Goal: Information Seeking & Learning: Learn about a topic

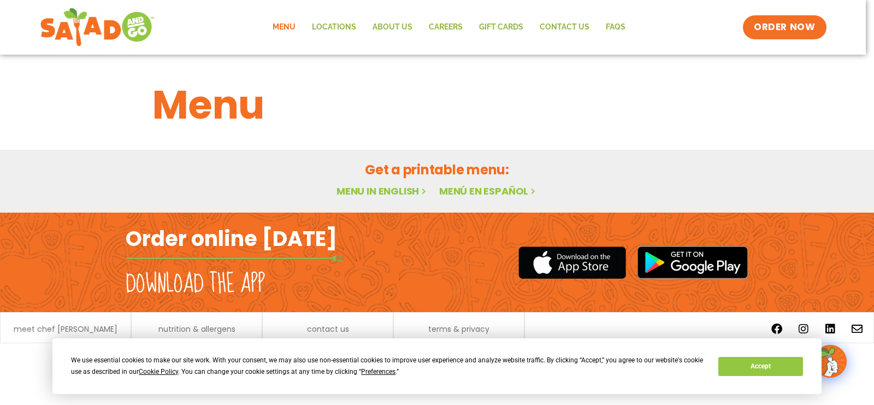
click at [396, 192] on link "Menu in English" at bounding box center [382, 191] width 92 height 14
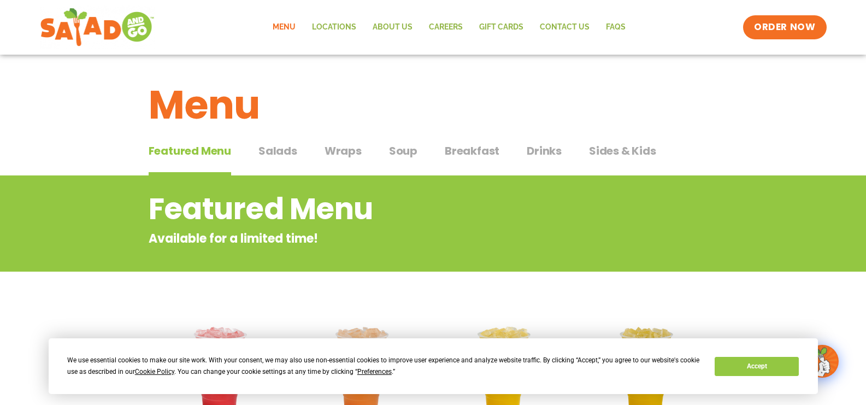
click at [288, 151] on span "Salads" at bounding box center [277, 151] width 39 height 16
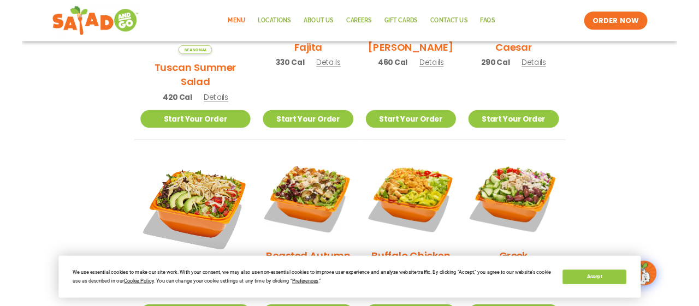
scroll to position [492, 0]
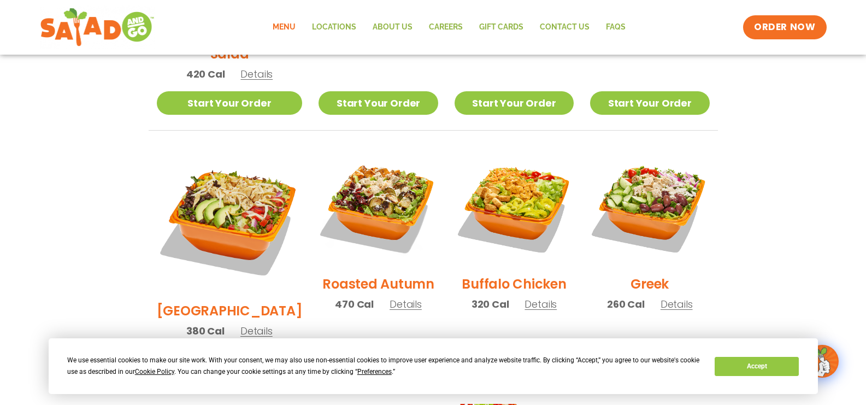
click at [668, 298] on div "Greek 260 Cal Details" at bounding box center [649, 234] width 119 height 174
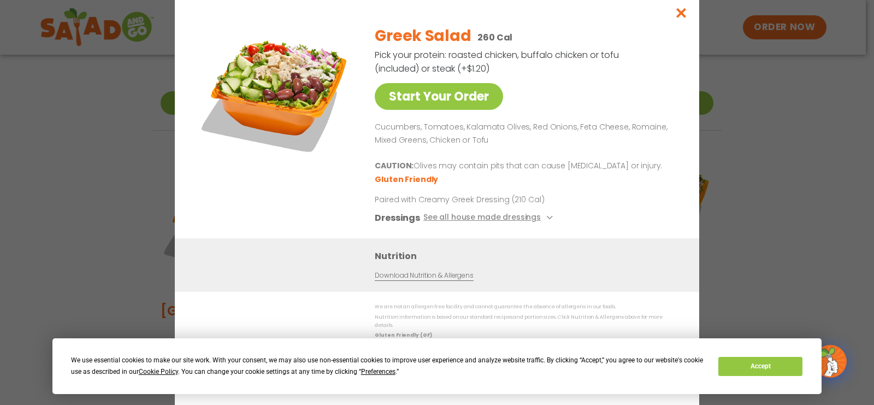
click at [667, 292] on div "Nutrition Download Nutrition & Allergens" at bounding box center [437, 266] width 524 height 54
